Goal: Task Accomplishment & Management: Use online tool/utility

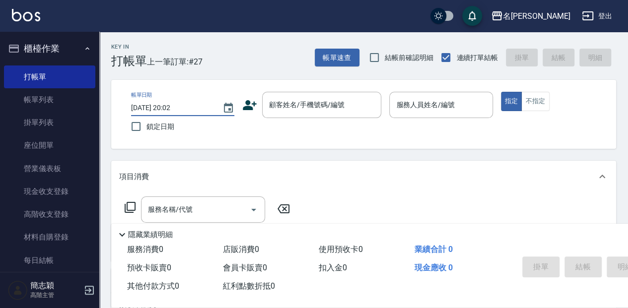
click at [185, 107] on input "[DATE] 20:02" at bounding box center [171, 108] width 81 height 16
click at [227, 106] on icon "Choose date, selected date is 2025-09-04" at bounding box center [228, 108] width 12 height 12
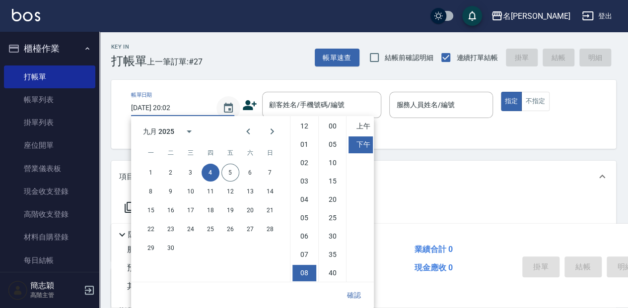
scroll to position [56, 0]
click at [231, 168] on button "5" at bounding box center [230, 173] width 18 height 18
type input "[DATE] 20:02"
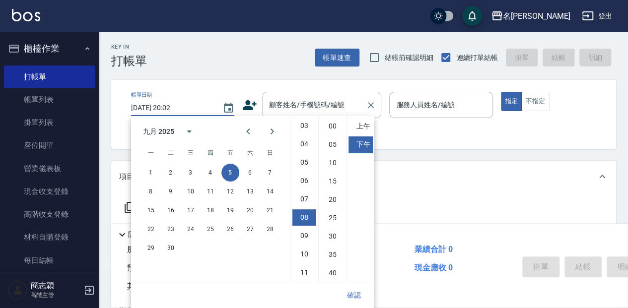
click at [317, 101] on input "顧客姓名/手機號碼/編號" at bounding box center [314, 104] width 95 height 17
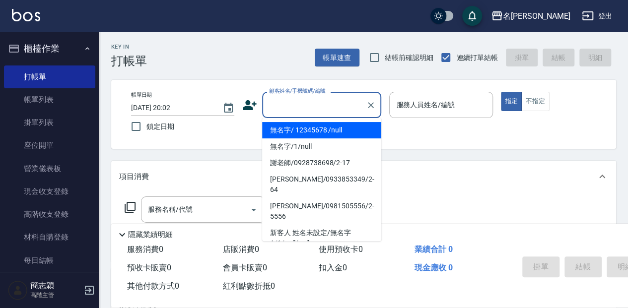
click at [317, 101] on input "顧客姓名/手機號碼/編號" at bounding box center [314, 104] width 95 height 17
click at [317, 125] on li "無名字/ 12345678 /null" at bounding box center [321, 130] width 119 height 16
type input "無名字/ 12345678 /null"
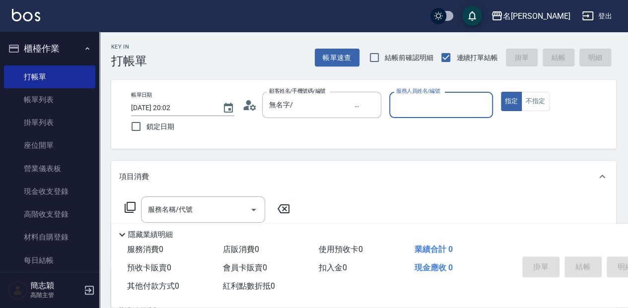
click at [411, 91] on label "服務人員姓名/編號" at bounding box center [418, 90] width 44 height 7
click at [411, 96] on input "服務人員姓名/編號" at bounding box center [441, 104] width 94 height 17
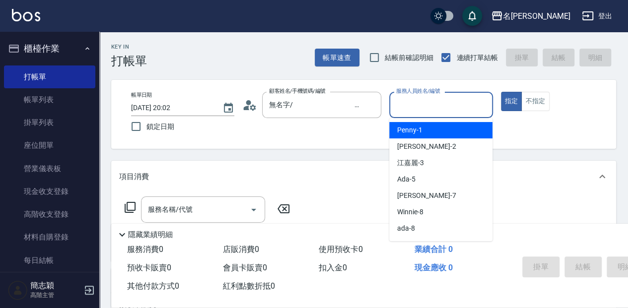
click at [426, 113] on input "服務人員姓名/編號" at bounding box center [441, 104] width 94 height 17
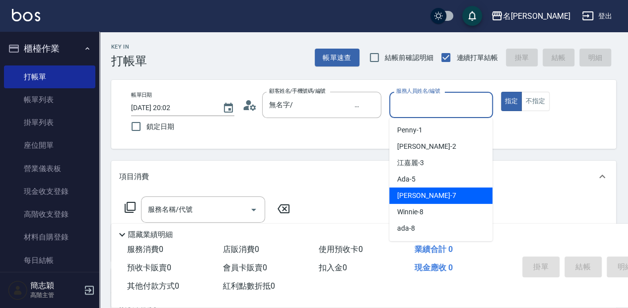
click at [432, 194] on div "[PERSON_NAME] -7" at bounding box center [440, 196] width 103 height 16
type input "[PERSON_NAME]-7"
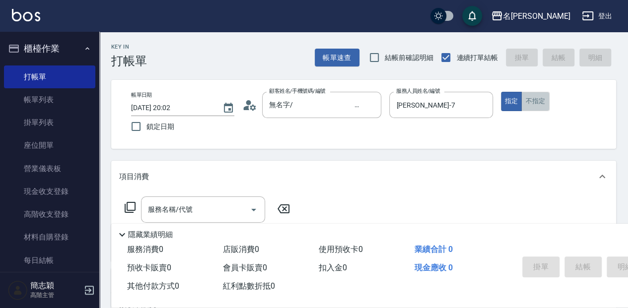
click at [527, 97] on button "不指定" at bounding box center [535, 101] width 28 height 19
click at [212, 201] on input "服務名稱/代號" at bounding box center [195, 209] width 100 height 17
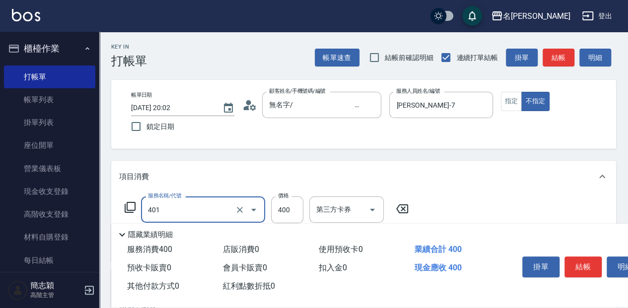
type input "剪髮(400)(401)"
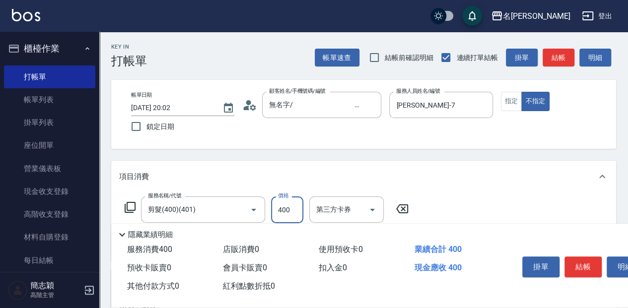
click at [419, 186] on div "項目消費" at bounding box center [363, 177] width 505 height 32
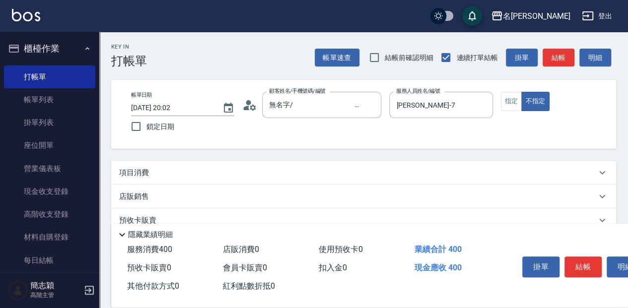
click at [478, 163] on div "項目消費" at bounding box center [363, 173] width 505 height 24
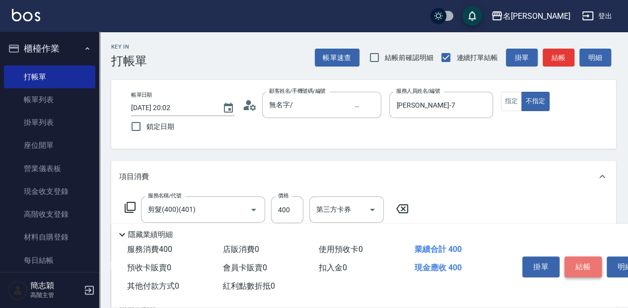
click at [580, 266] on button "結帳" at bounding box center [583, 267] width 37 height 21
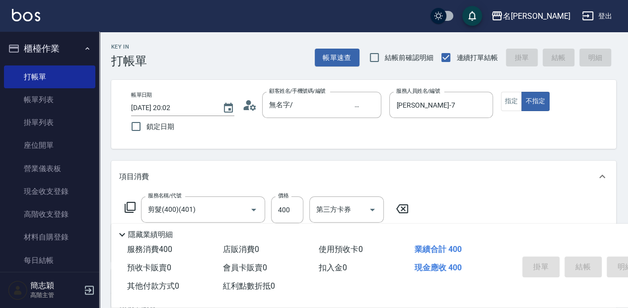
type input "[DATE] 10:52"
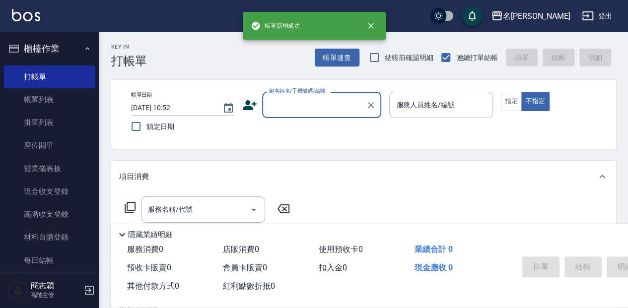
scroll to position [0, 0]
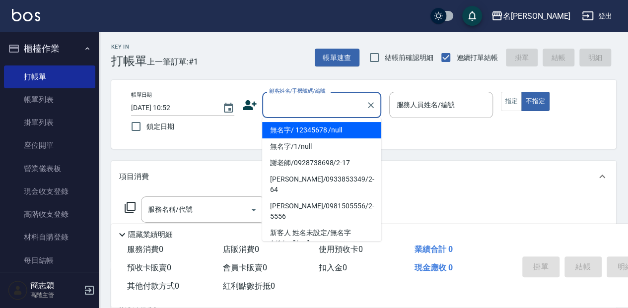
click at [286, 98] on input "顧客姓名/手機號碼/編號" at bounding box center [314, 104] width 95 height 17
click at [308, 130] on li "無名字/ 12345678 /null" at bounding box center [321, 130] width 119 height 16
type input "無名字/ 12345678 /null"
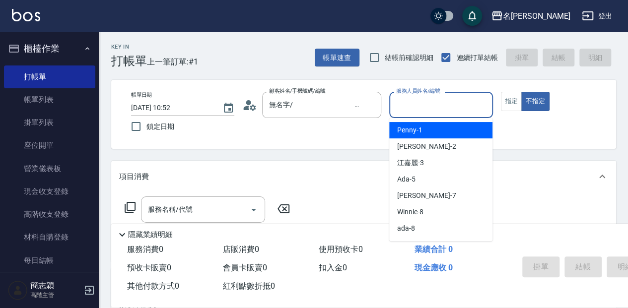
click at [415, 98] on input "服務人員姓名/編號" at bounding box center [441, 104] width 94 height 17
type input "瓦皮-A"
type button "false"
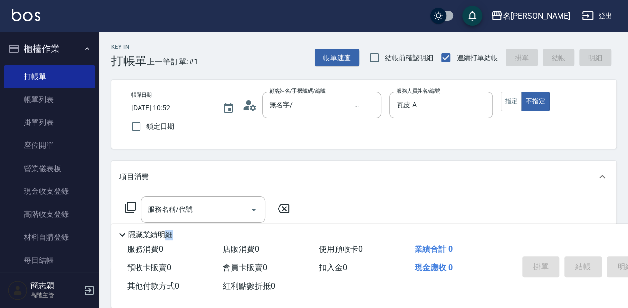
drag, startPoint x: 168, startPoint y: 229, endPoint x: 173, endPoint y: 233, distance: 6.4
click at [173, 233] on div "隱藏業績明細" at bounding box center [416, 235] width 600 height 12
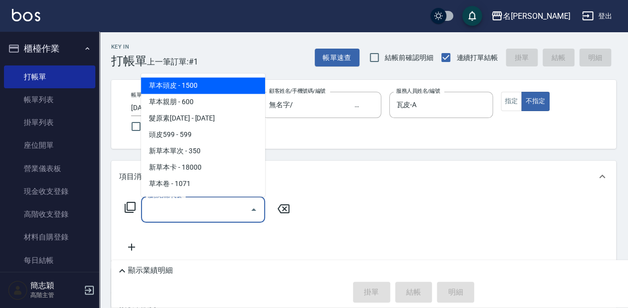
click at [172, 210] on input "服務名稱/代號" at bounding box center [195, 209] width 100 height 17
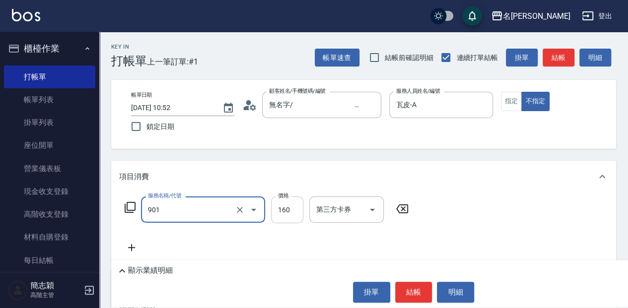
type input "修手(901)"
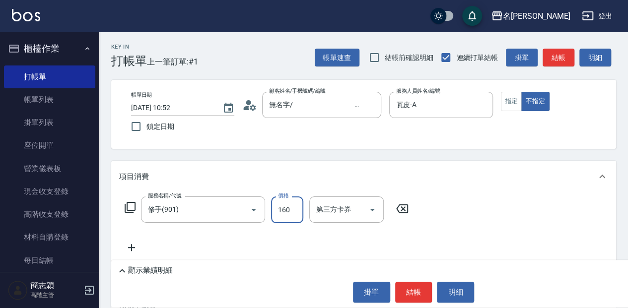
click at [279, 209] on input "160" at bounding box center [287, 210] width 32 height 27
type input "460"
click at [420, 294] on button "結帳" at bounding box center [413, 292] width 37 height 21
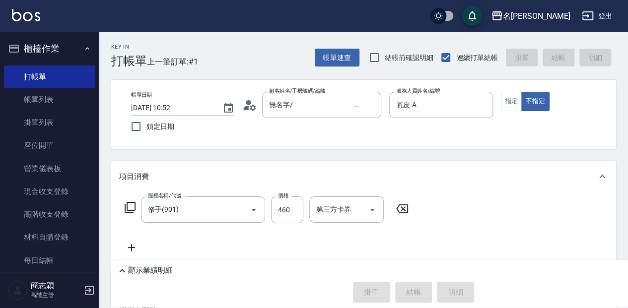
type input "[DATE] 11:50"
